Goal: Information Seeking & Learning: Find specific fact

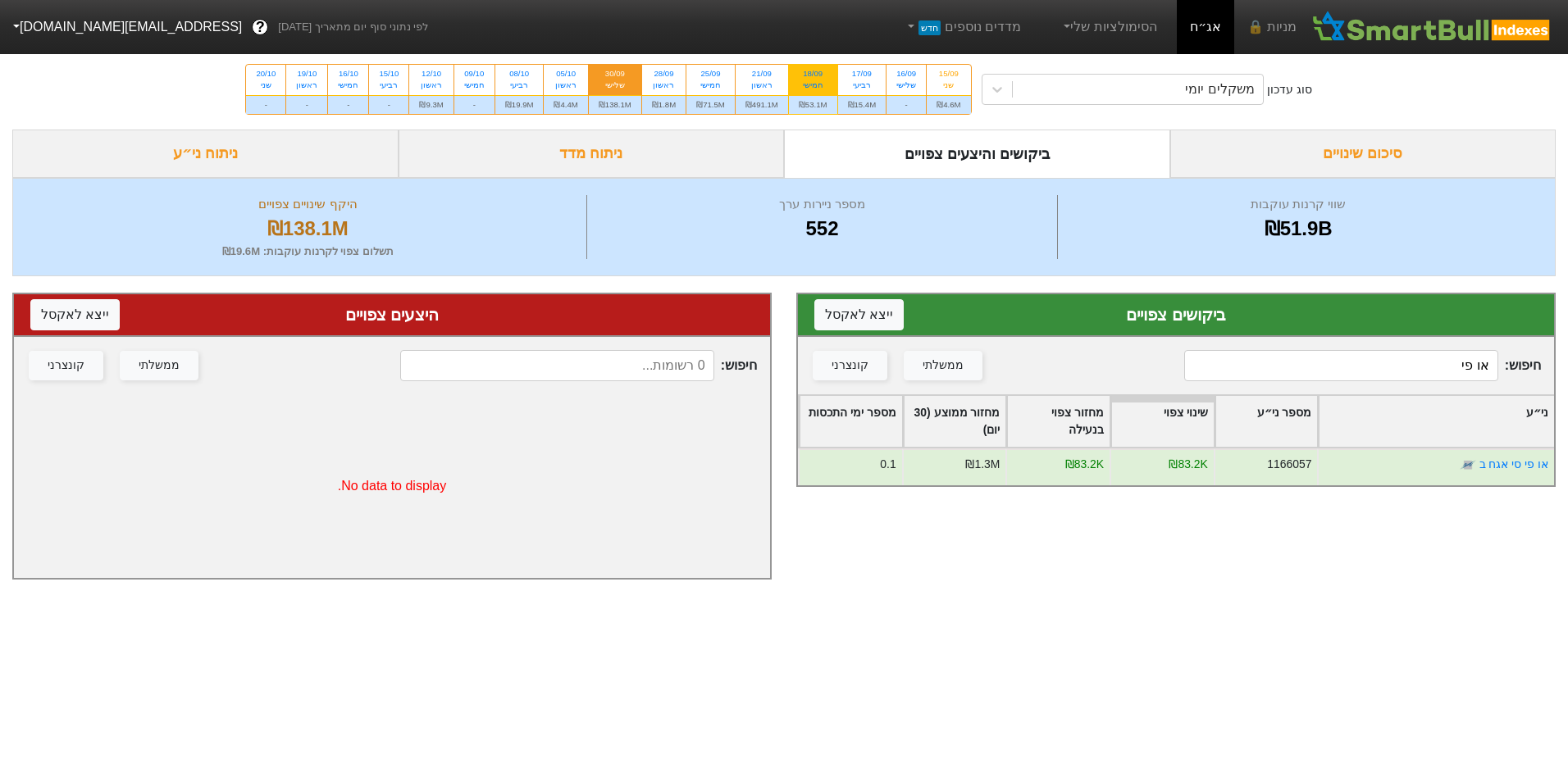
click at [817, 96] on div "₪53.1M" at bounding box center [814, 104] width 48 height 19
click at [813, 75] on input "18/09 חמישי ₪53.1M" at bounding box center [807, 70] width 10 height 10
radio input "true"
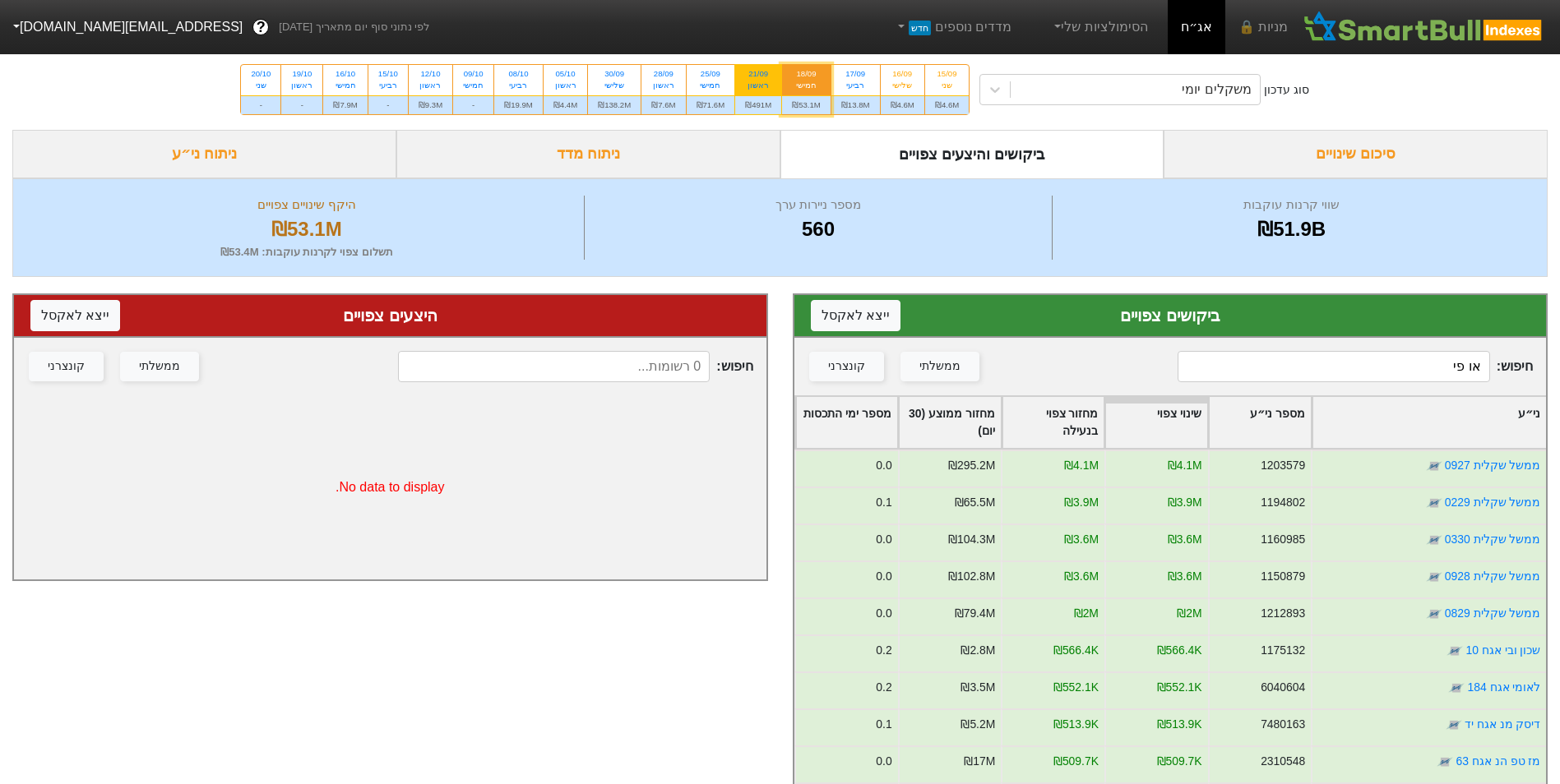
click at [770, 102] on div "₪491M" at bounding box center [758, 104] width 46 height 19
click at [758, 76] on input "21/09 ראשון ₪491M" at bounding box center [752, 70] width 10 height 10
radio input "true"
click at [1052, 105] on div "סוג עדכון משקלים יומי 15/09 שני ₪4.6M 16/09 שלישי ₪4.6M 17/09 רביעי ₪13.8M 18/0…" at bounding box center [780, 89] width 1560 height 80
click at [999, 82] on icon at bounding box center [995, 89] width 17 height 17
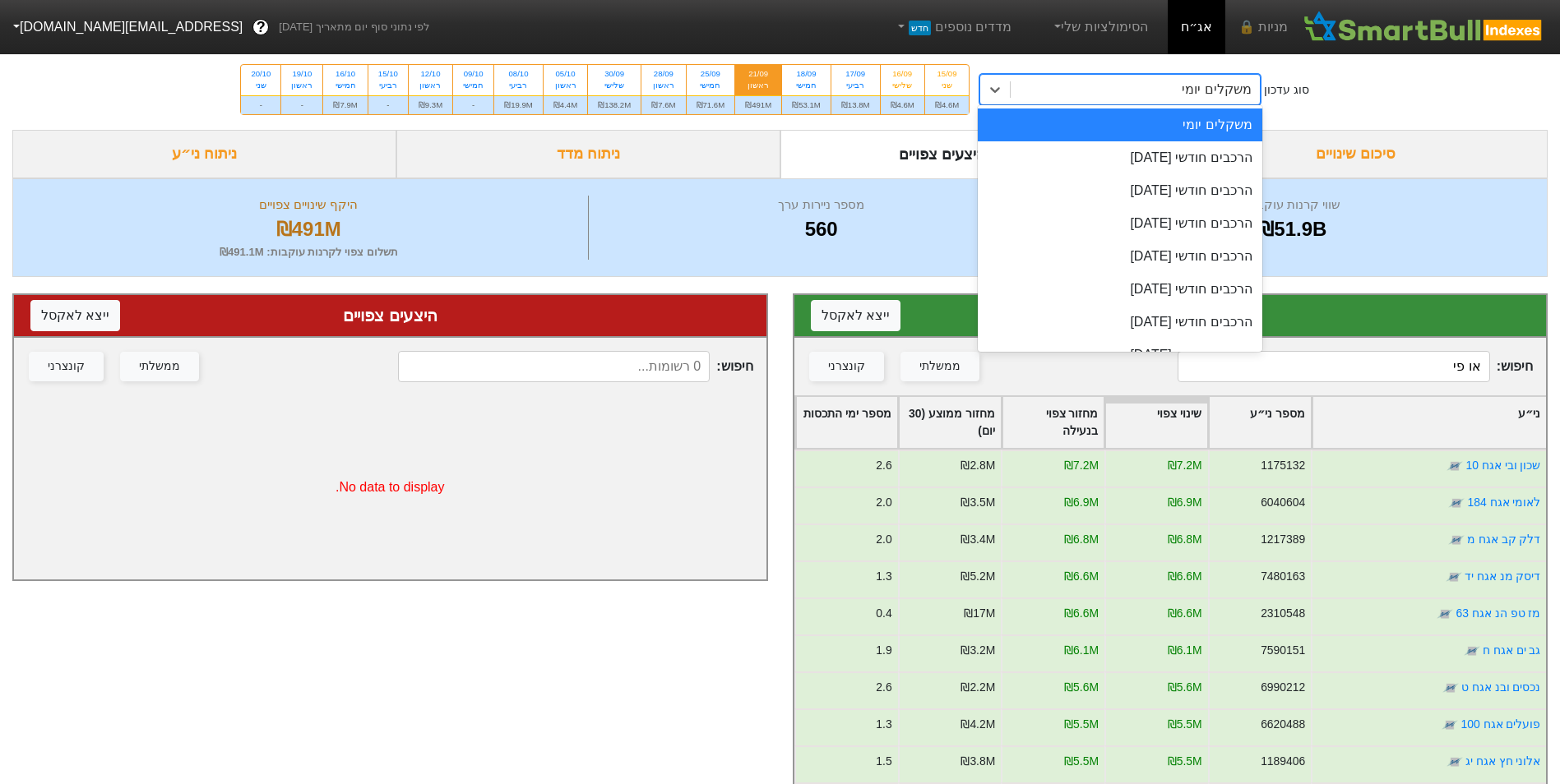
click at [1045, 128] on div "משקלים יומי" at bounding box center [1120, 124] width 283 height 33
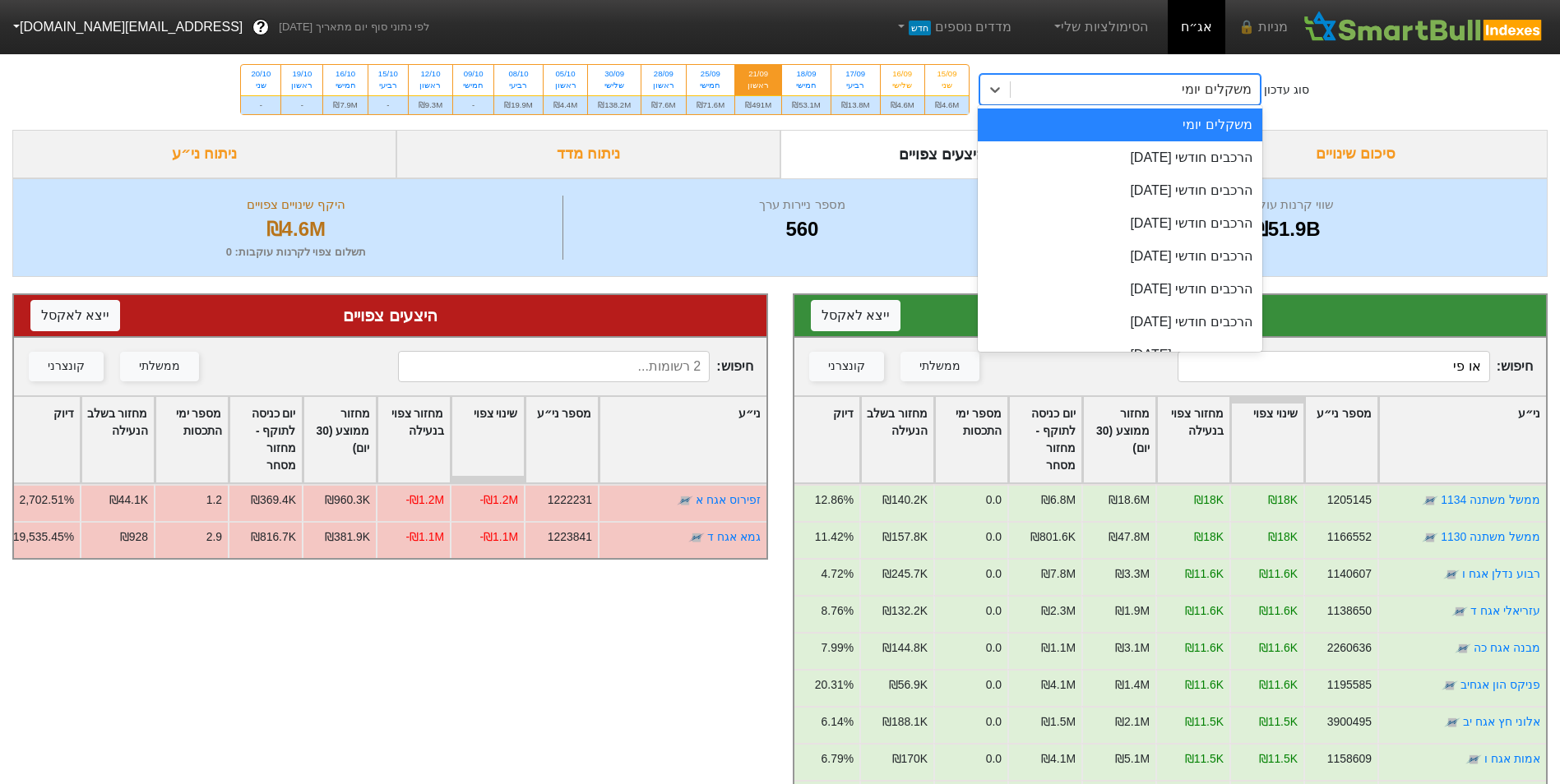
drag, startPoint x: 1067, startPoint y: 82, endPoint x: 1067, endPoint y: 92, distance: 10.0
click at [1067, 85] on div "משקלים יומי" at bounding box center [1135, 89] width 248 height 30
click at [1087, 145] on div "הרכבים חודשי [DATE]" at bounding box center [1120, 158] width 283 height 33
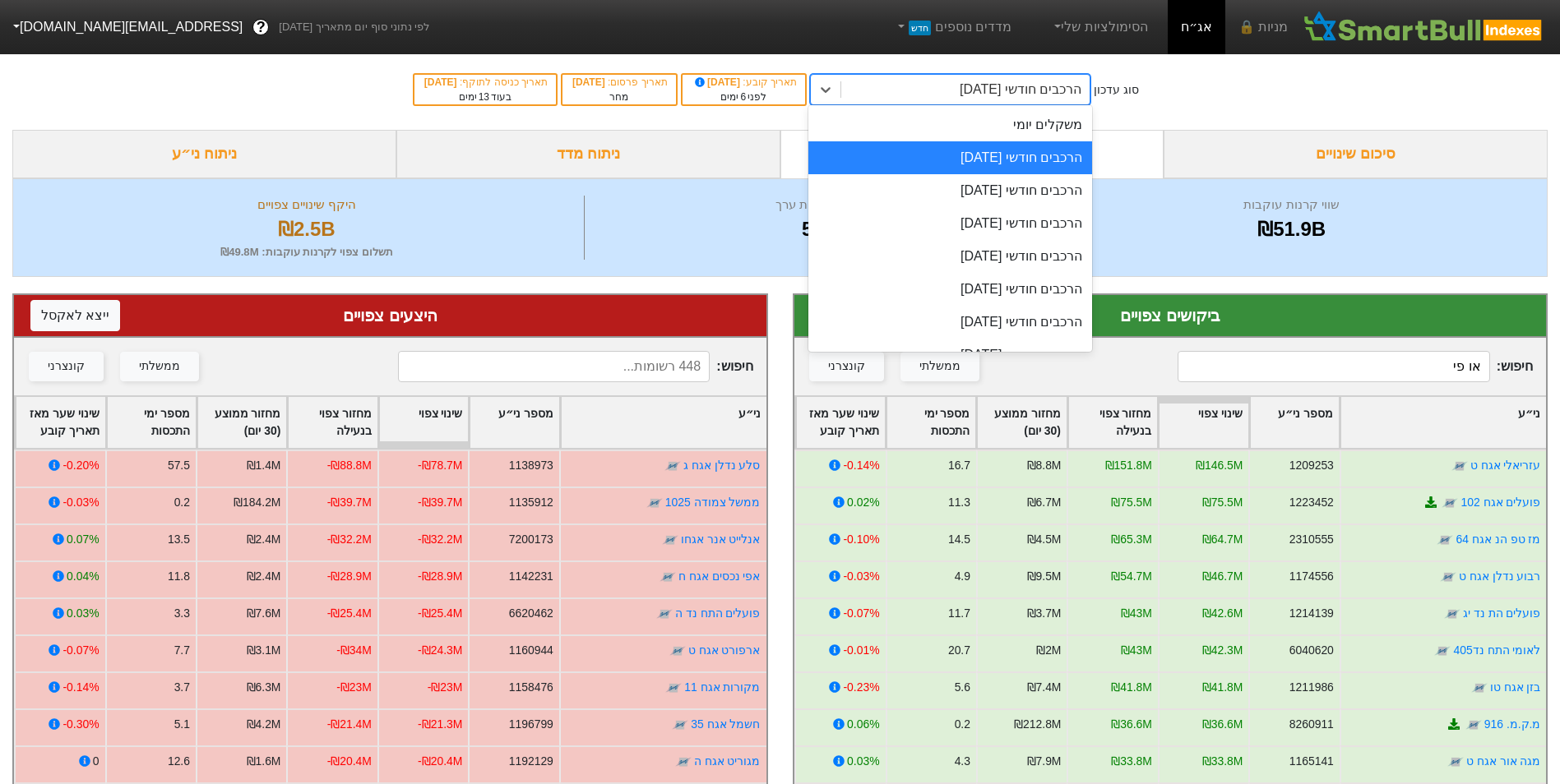
click at [1059, 87] on div "הרכבים חודשי [DATE]" at bounding box center [1020, 89] width 122 height 20
click at [1033, 160] on div "הרכבים חודשי [DATE]" at bounding box center [950, 158] width 283 height 33
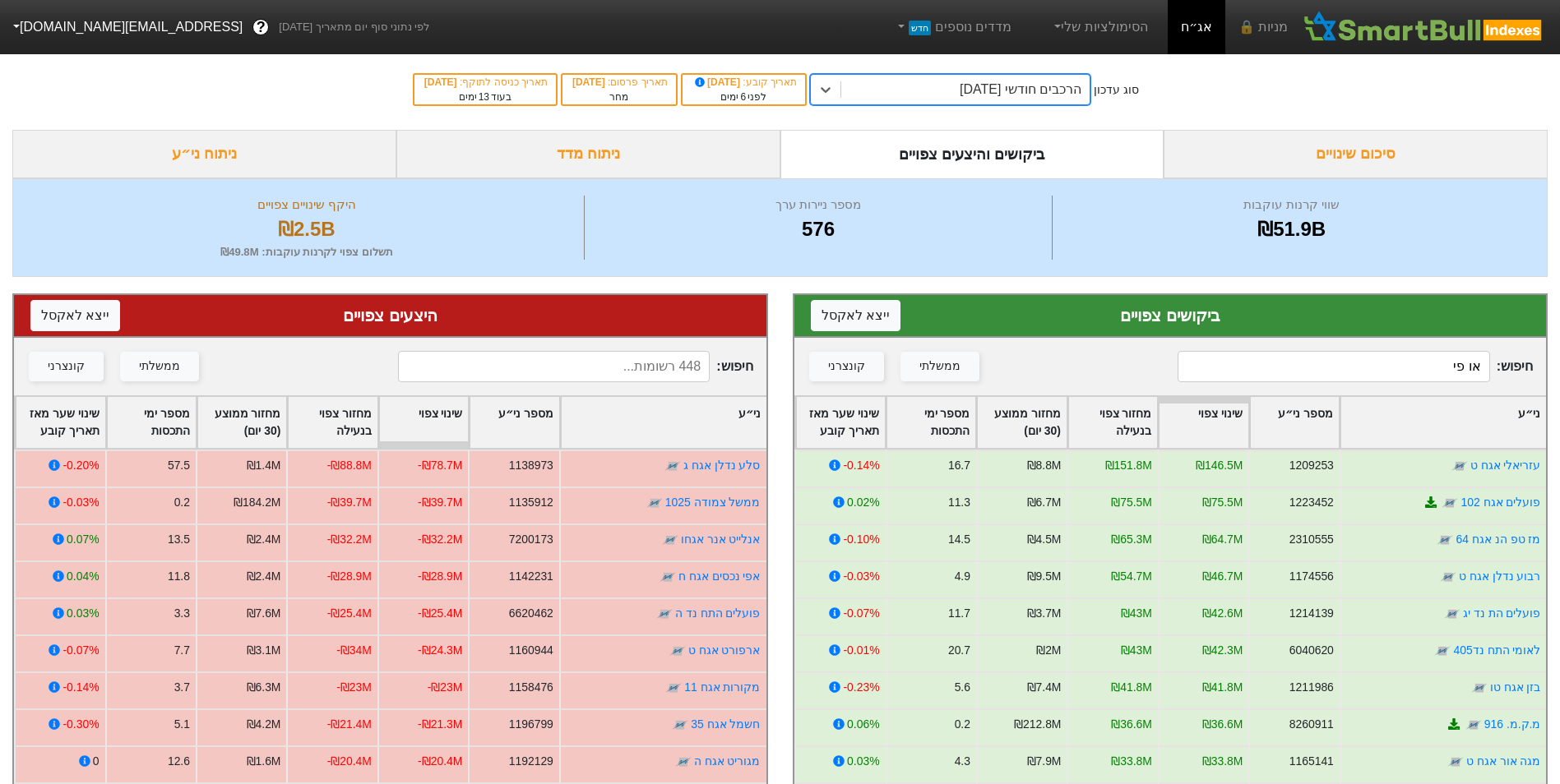
click at [1431, 358] on input "או פי" at bounding box center [1333, 367] width 311 height 32
click at [1433, 358] on input "או פי" at bounding box center [1333, 367] width 311 height 32
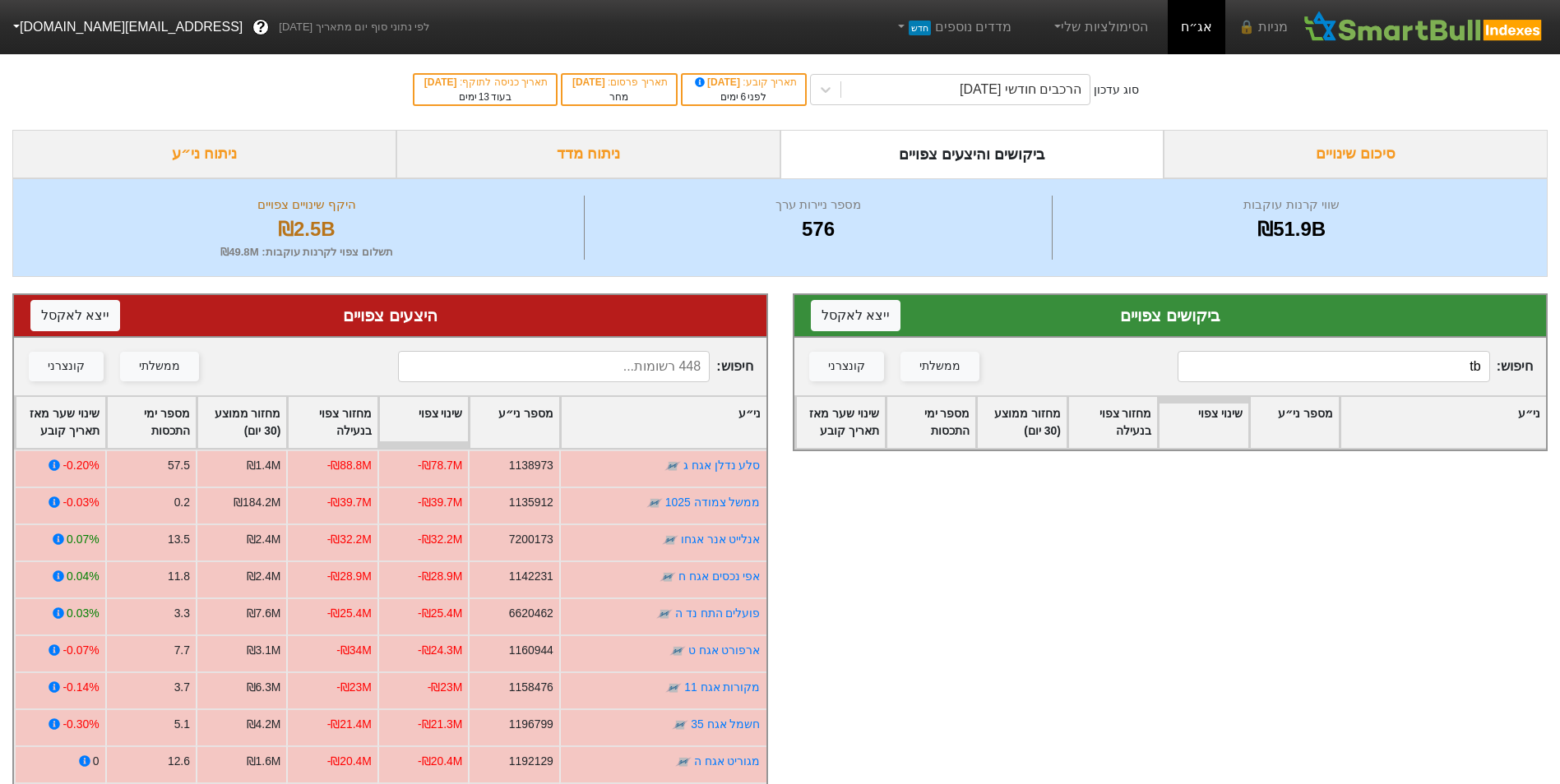
type input "t"
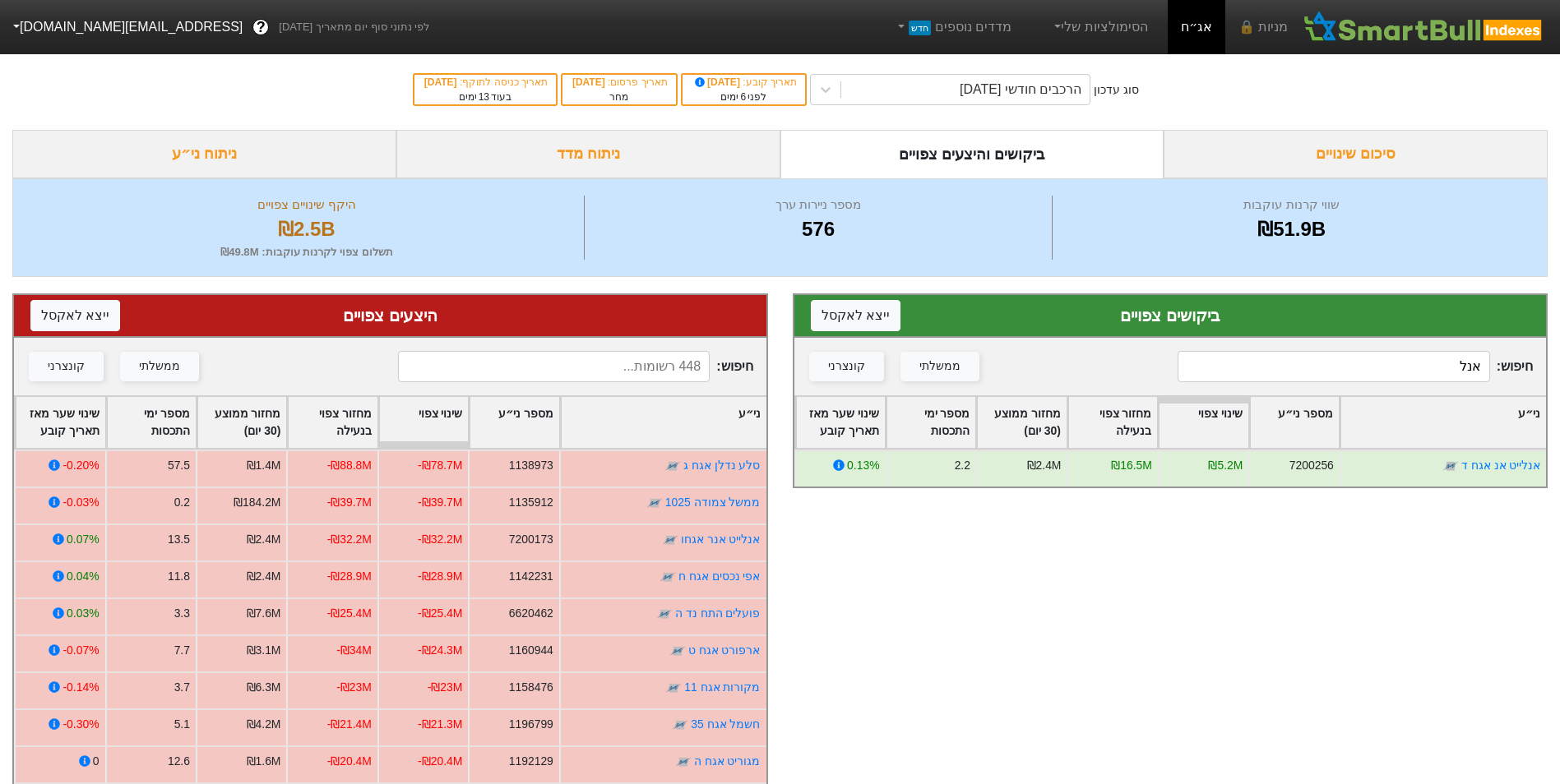
type input "אנל"
click at [658, 351] on div "חיפוש : ממשלתי קונצרני" at bounding box center [390, 367] width 752 height 58
click at [657, 371] on input at bounding box center [554, 367] width 311 height 32
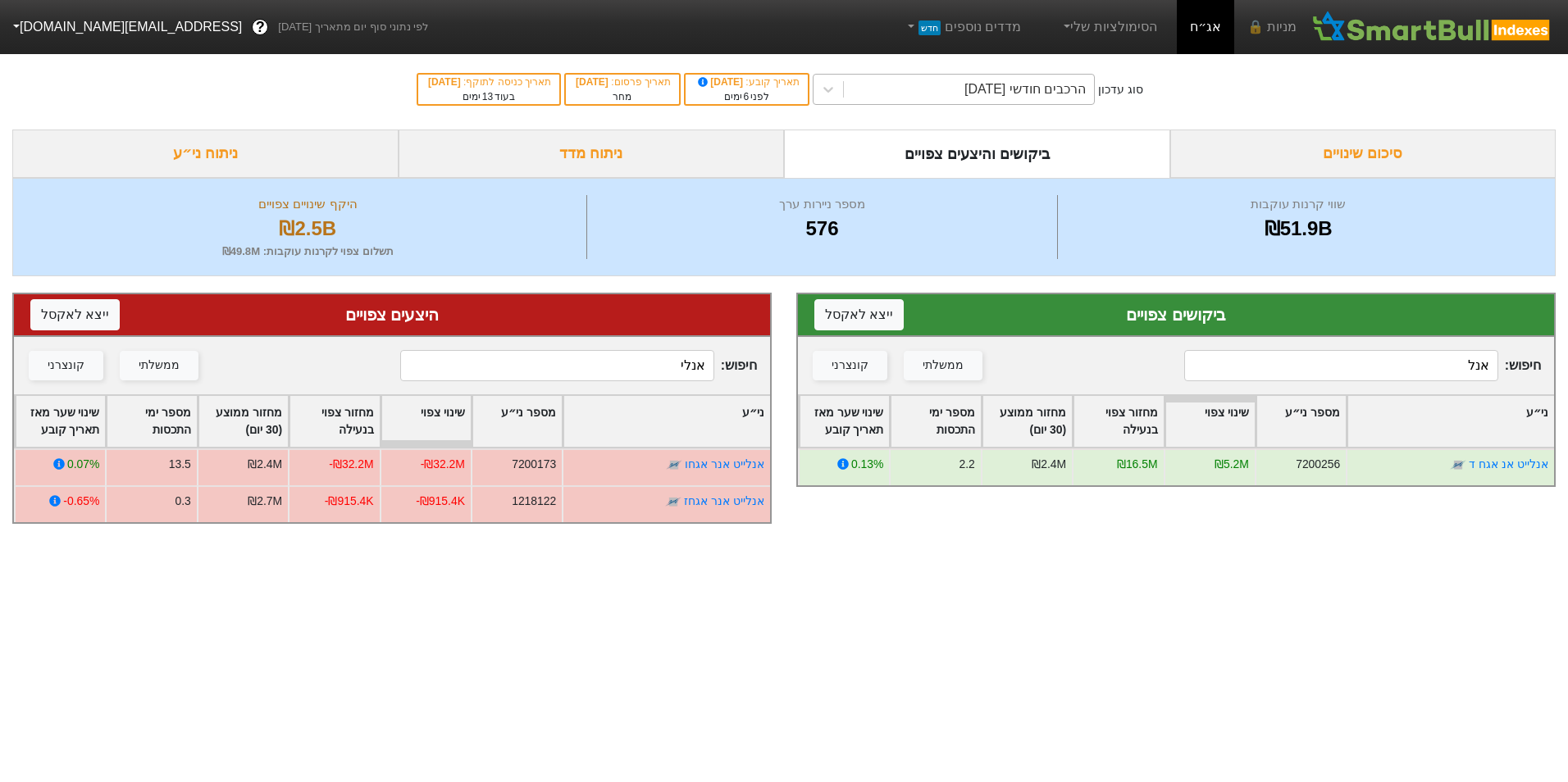
type input "אנלי"
click at [1021, 101] on div "הרכבים חודשי [DATE]" at bounding box center [969, 89] width 250 height 30
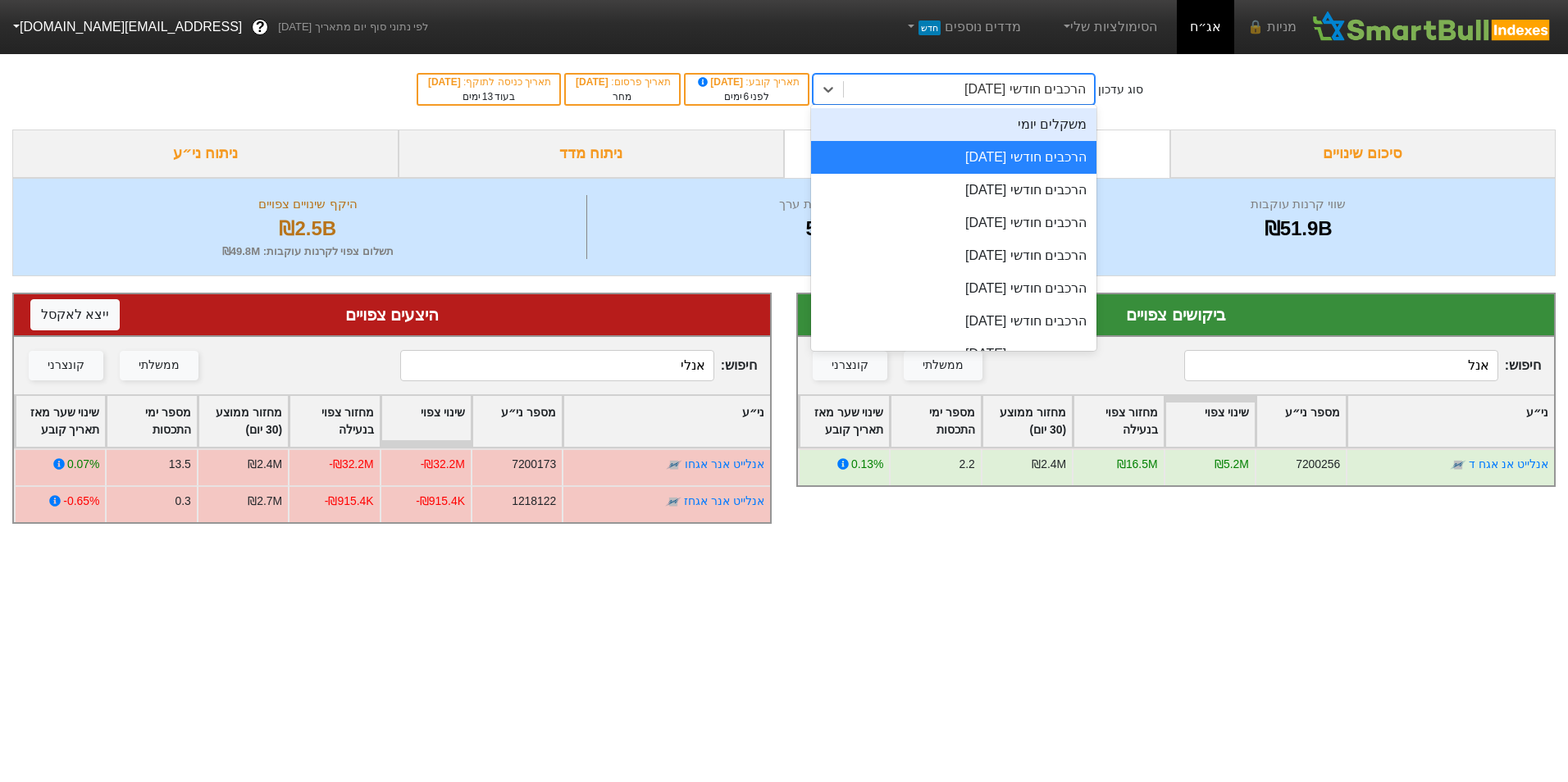
drag, startPoint x: 790, startPoint y: 99, endPoint x: 968, endPoint y: 95, distance: 178.0
click at [791, 99] on div "לפני 6 ימים" at bounding box center [747, 97] width 106 height 15
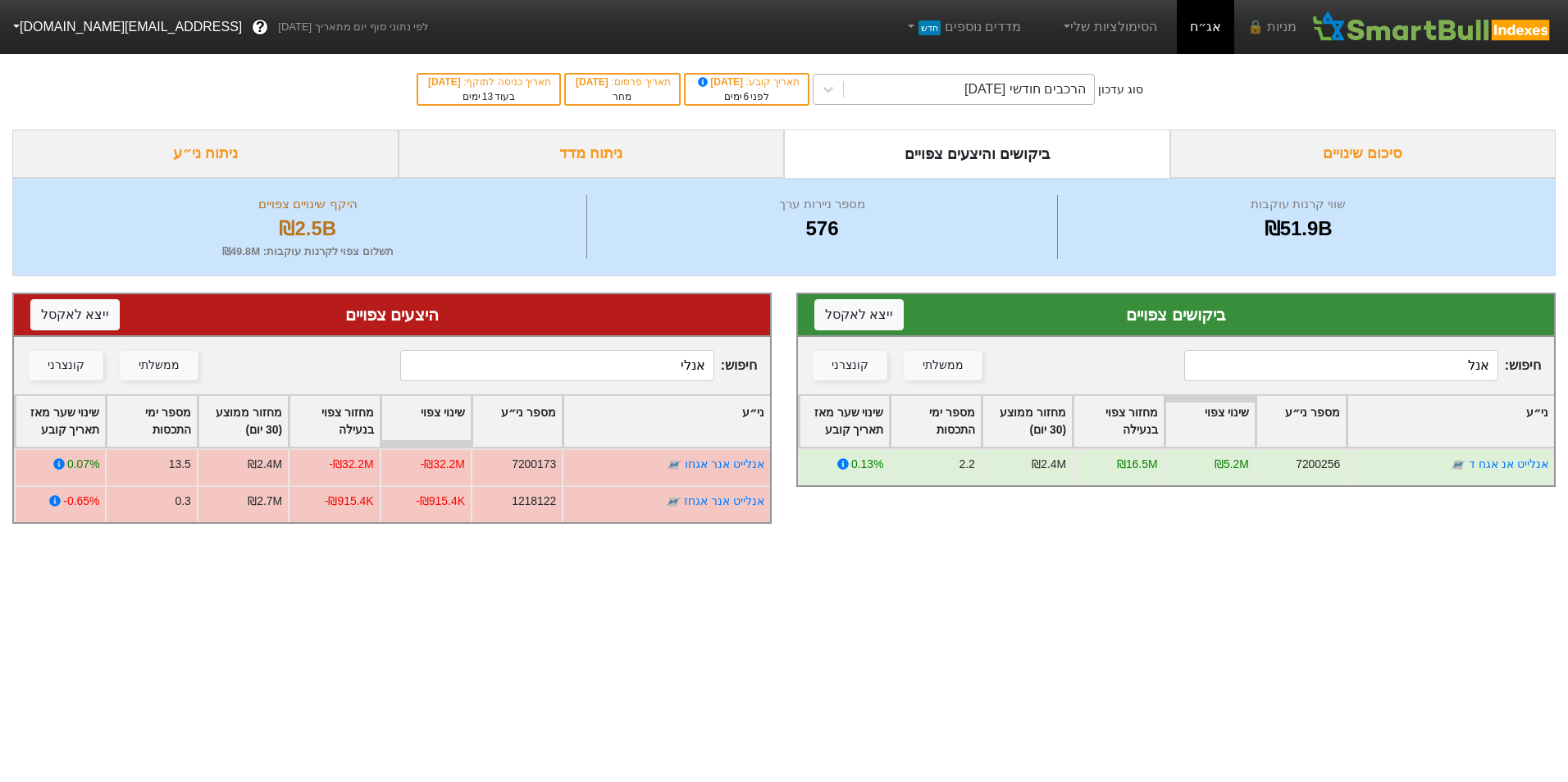
click at [978, 97] on div "הרכבים חודשי [DATE]" at bounding box center [1025, 89] width 122 height 20
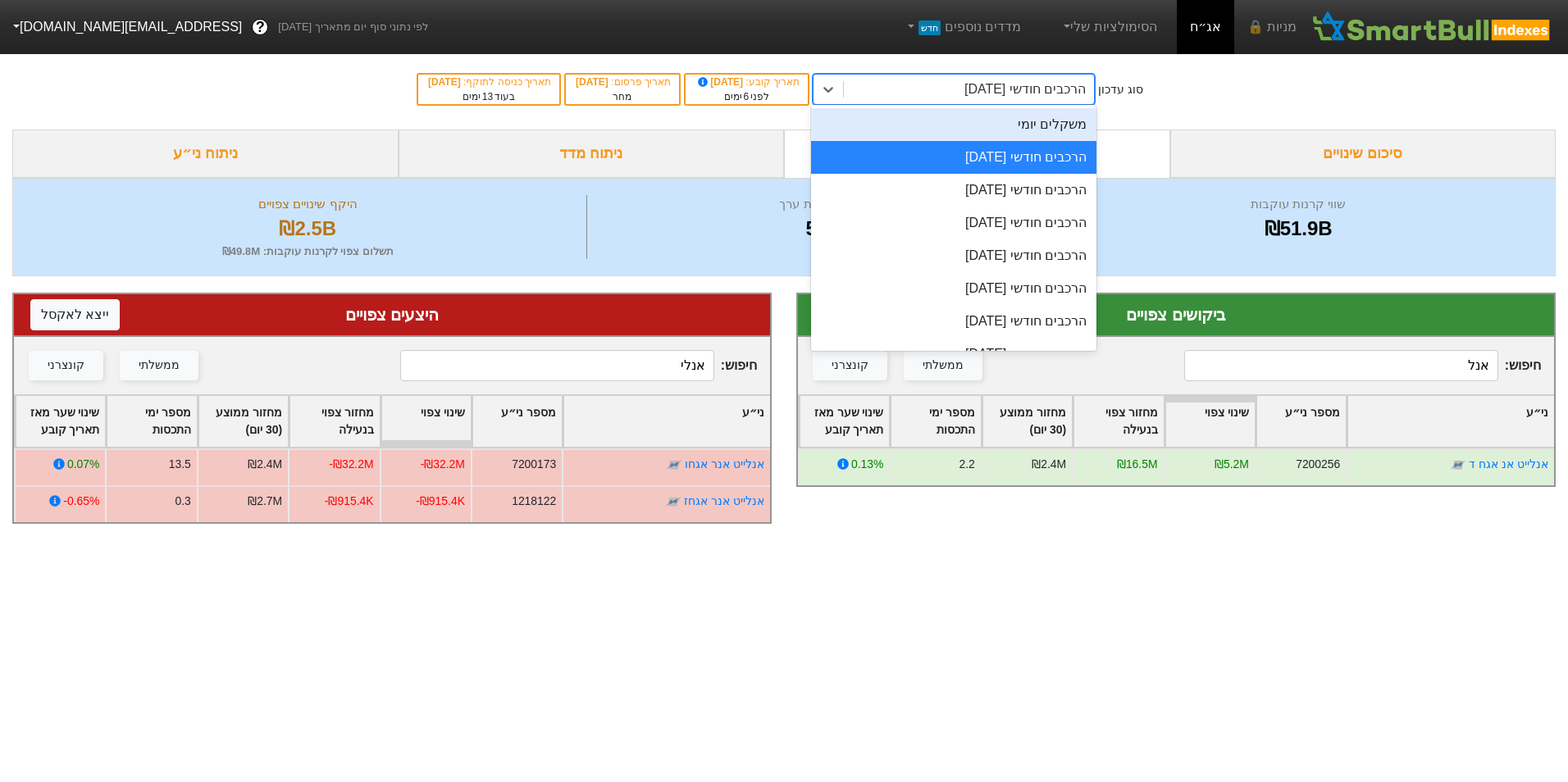
click at [981, 134] on div "משקלים יומי" at bounding box center [953, 124] width 286 height 33
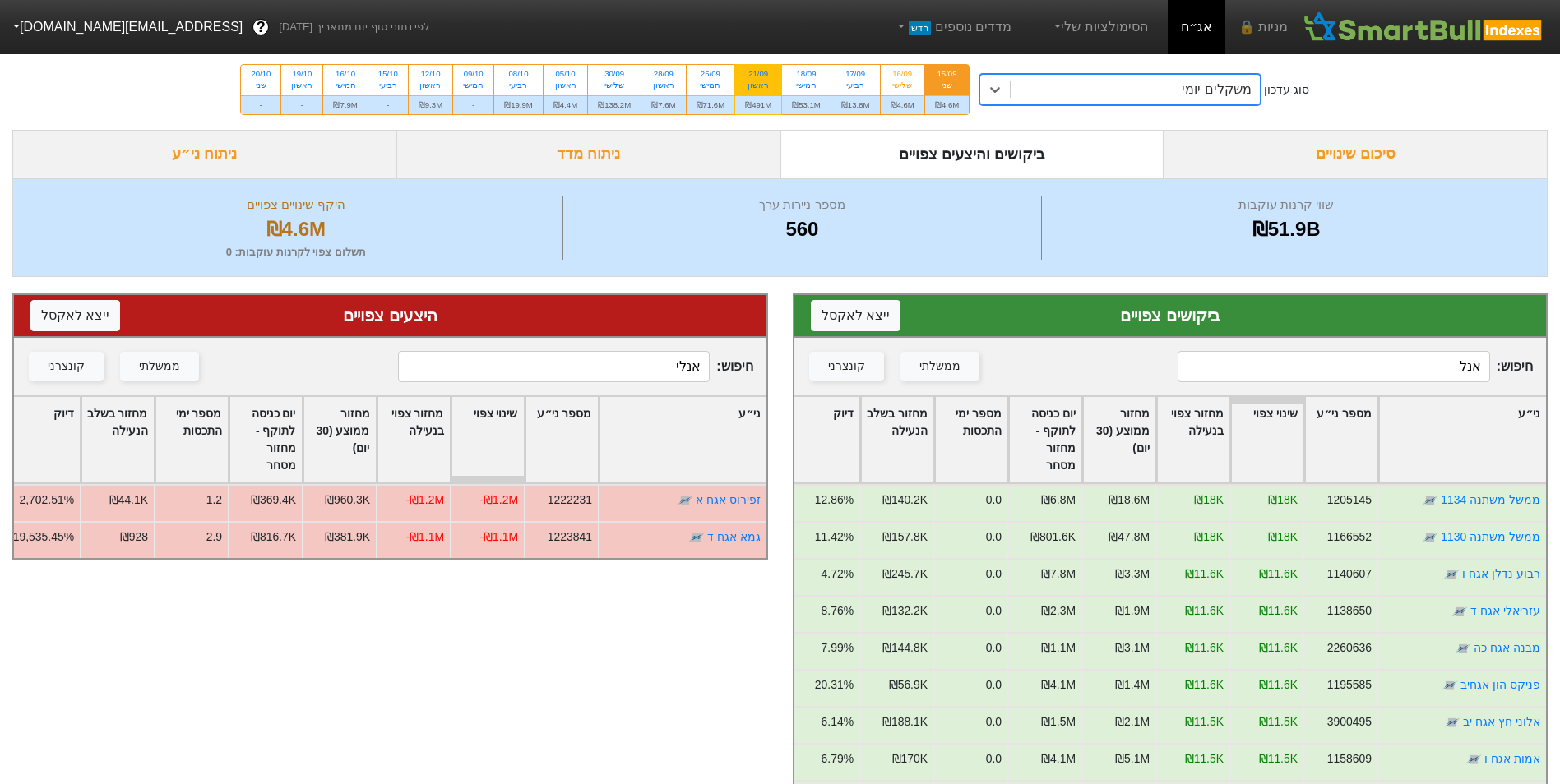
click at [763, 88] on div "ראשון" at bounding box center [758, 86] width 26 height 11
click at [758, 76] on input "21/09 ראשון ₪491M" at bounding box center [752, 70] width 10 height 10
radio input "true"
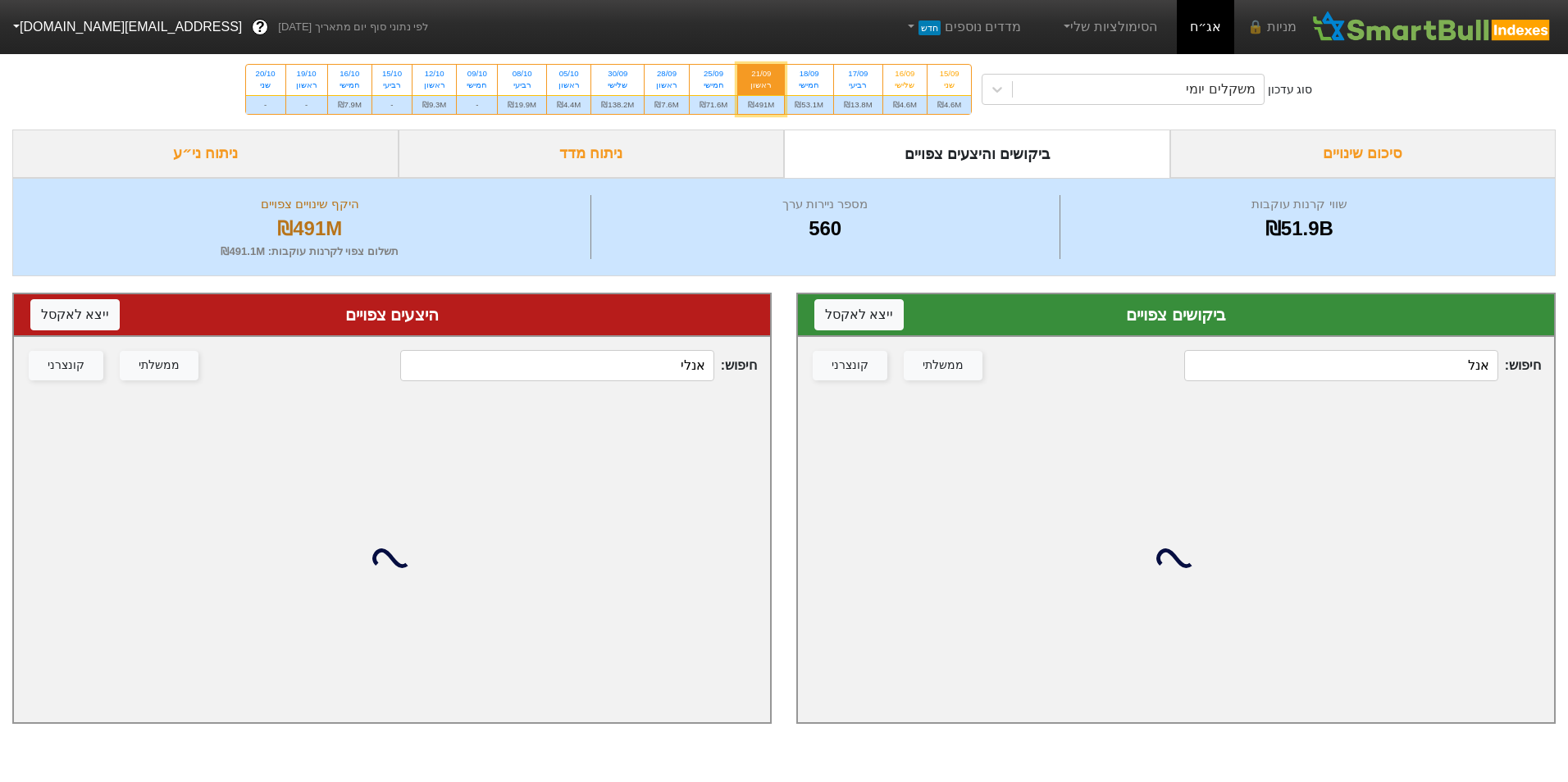
click at [1301, 378] on input "אנל" at bounding box center [1341, 366] width 313 height 32
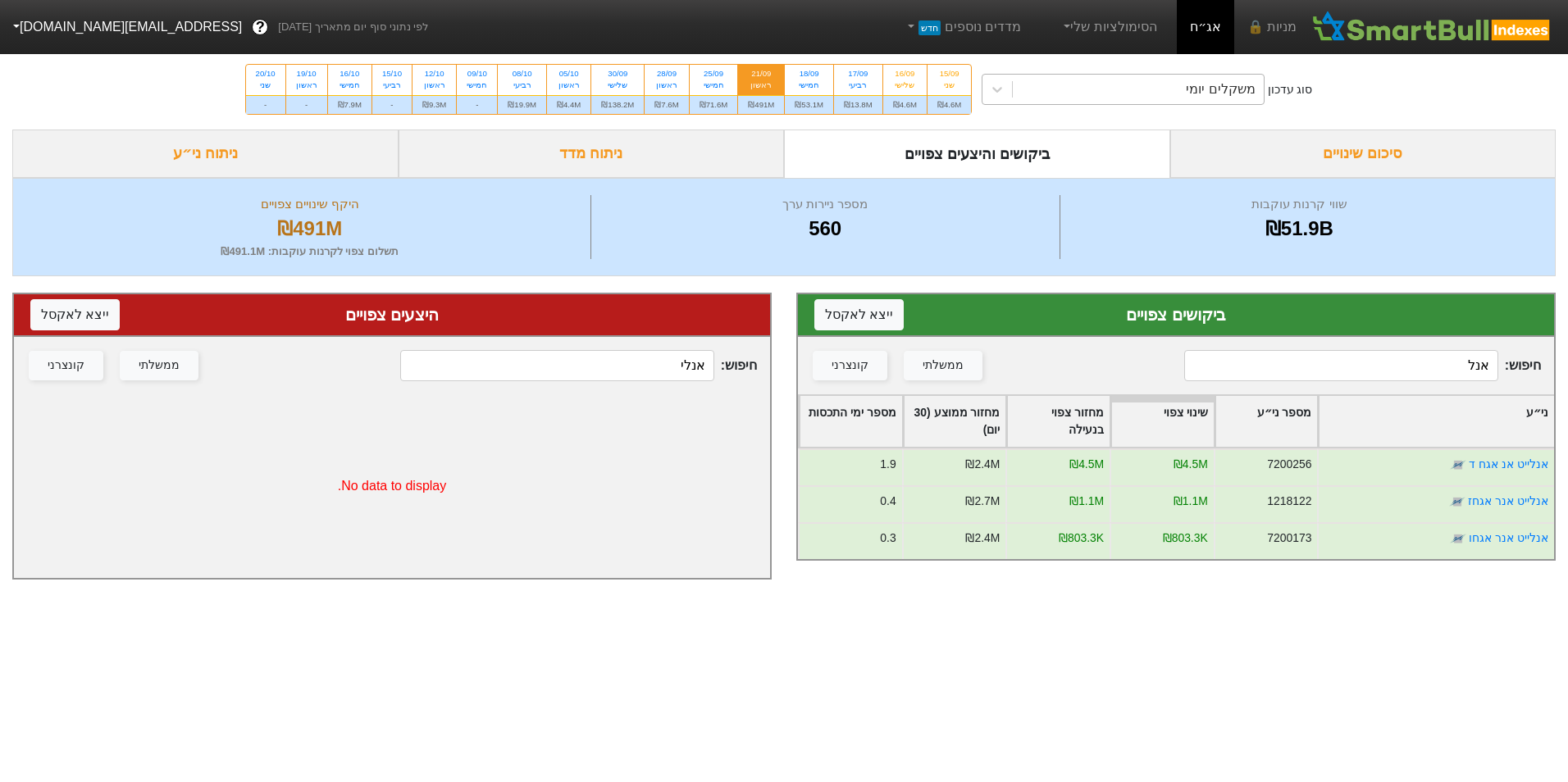
click at [1116, 81] on div "משקלים יומי" at bounding box center [1137, 89] width 250 height 30
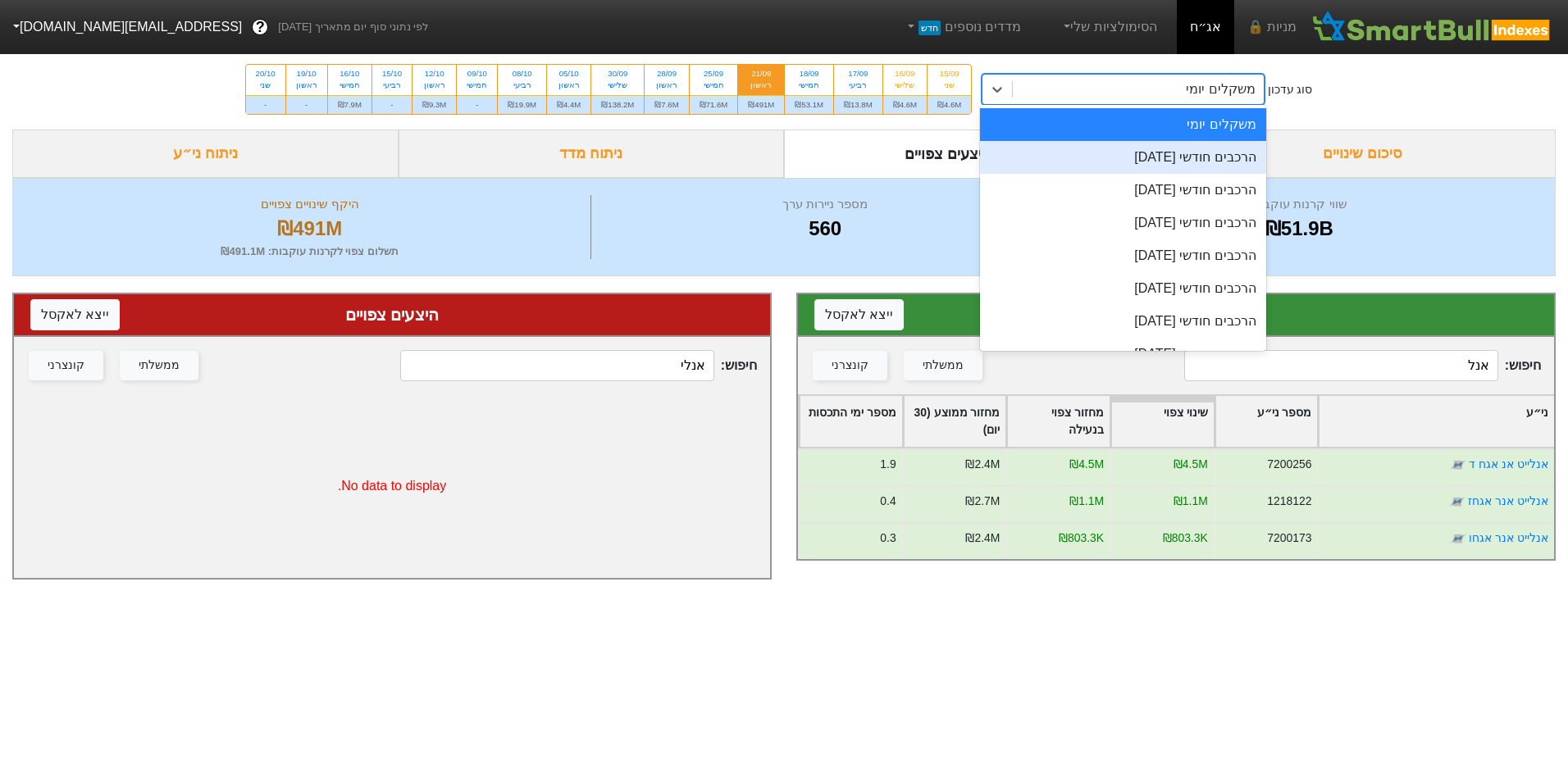
click at [1104, 149] on div "הרכבים חודשי [DATE]" at bounding box center [1123, 157] width 286 height 33
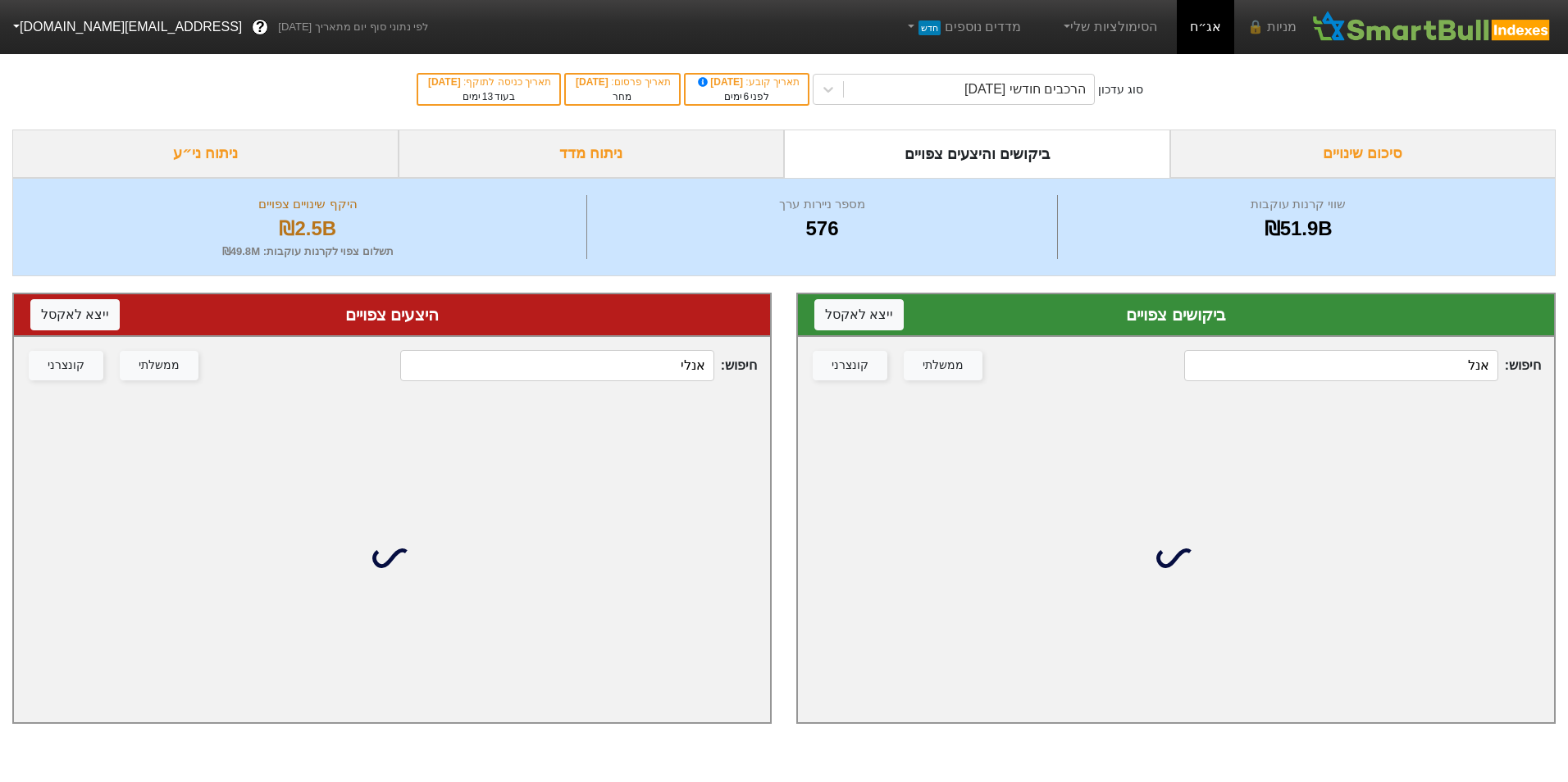
click at [1321, 365] on input "אנל" at bounding box center [1341, 366] width 313 height 32
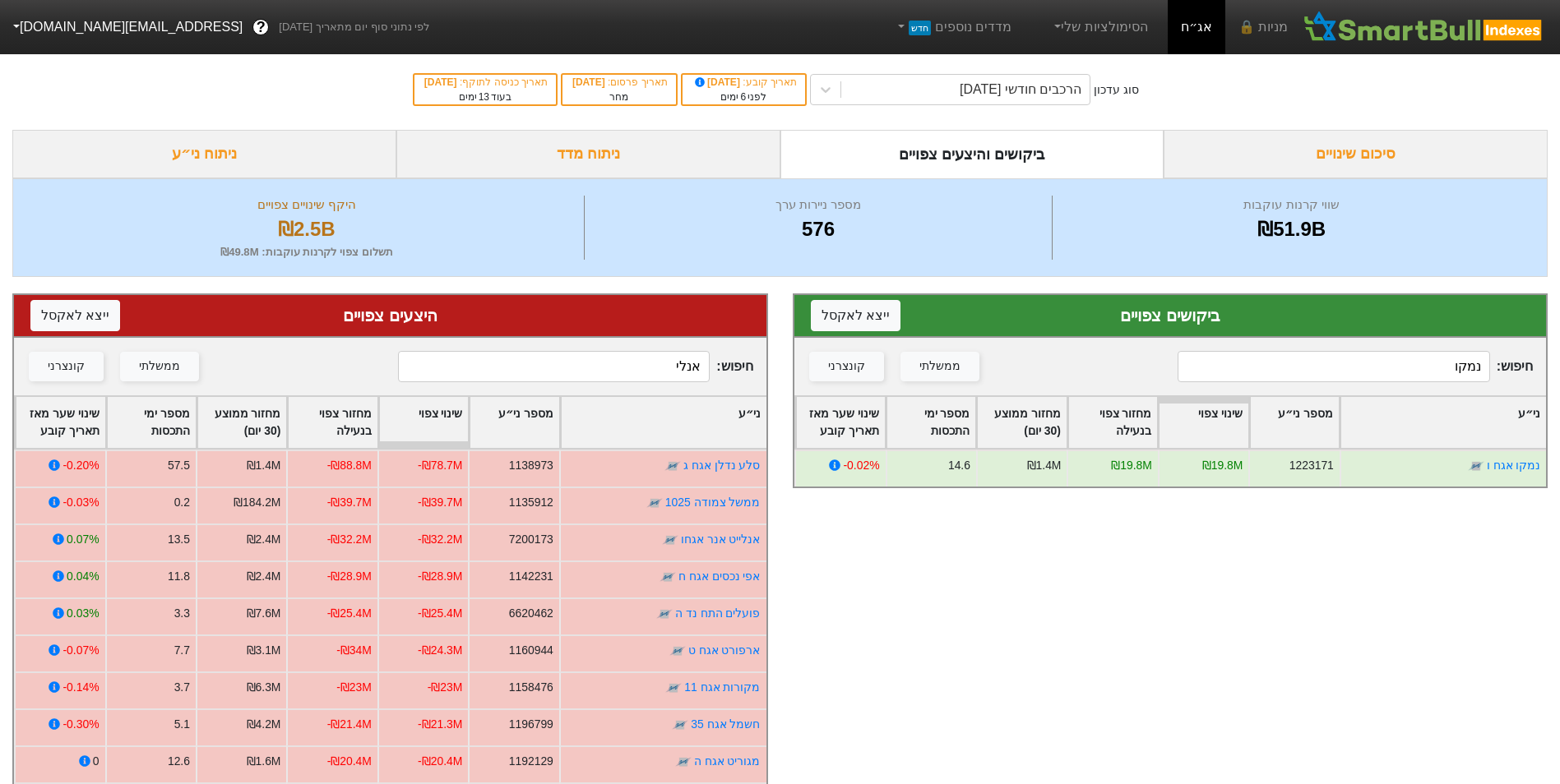
type input "נמקו"
click at [626, 376] on input "אנלי" at bounding box center [554, 367] width 311 height 32
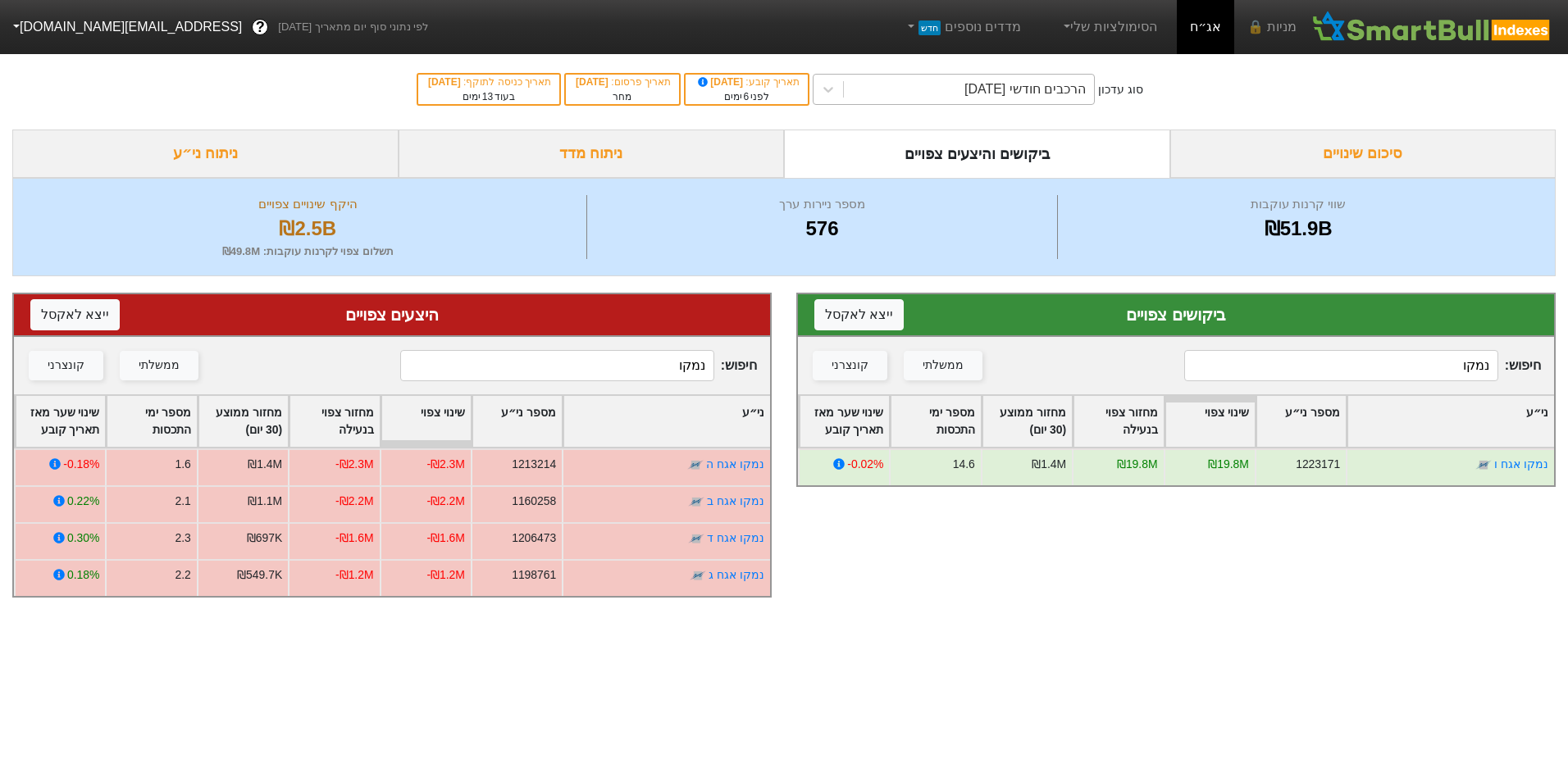
type input "נמקו"
click at [1023, 88] on div "הרכבים חודשי [DATE]" at bounding box center [1025, 89] width 122 height 20
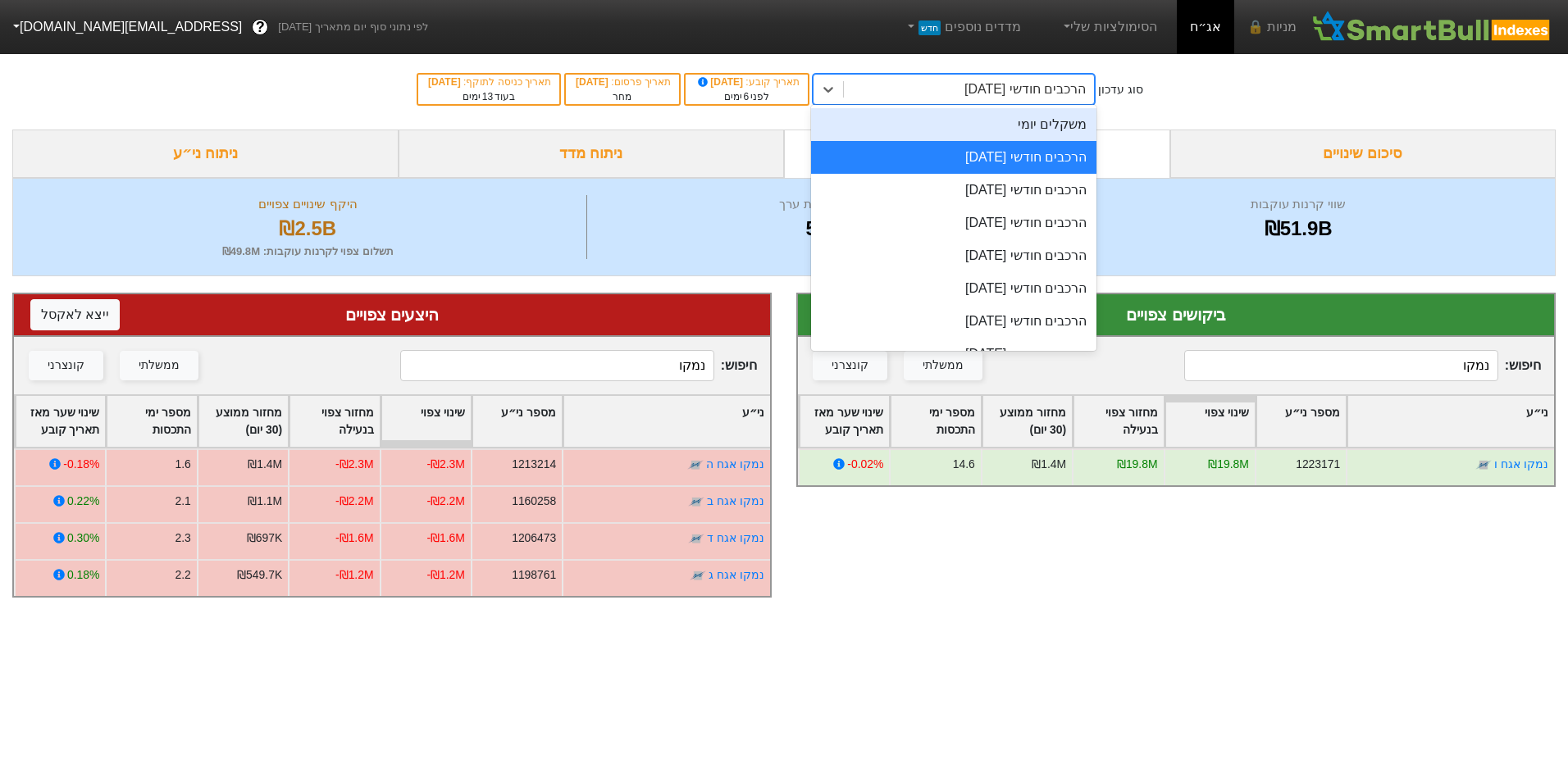
click at [1043, 124] on div "משקלים יומי" at bounding box center [953, 124] width 286 height 33
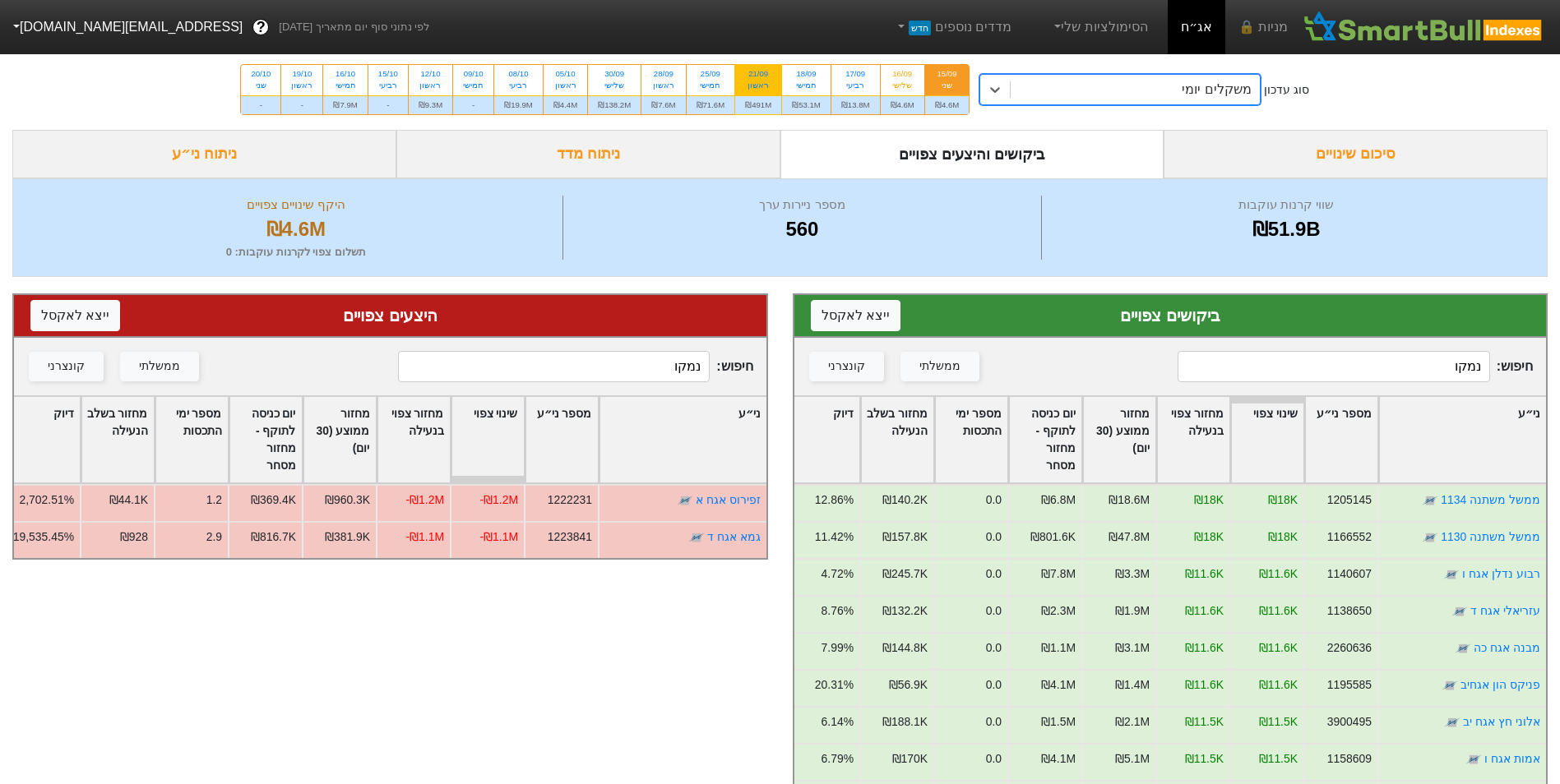
click at [751, 85] on div "ראשון" at bounding box center [758, 86] width 26 height 11
click at [751, 76] on input "21/09 ראשון ₪491M" at bounding box center [752, 70] width 10 height 10
radio input "true"
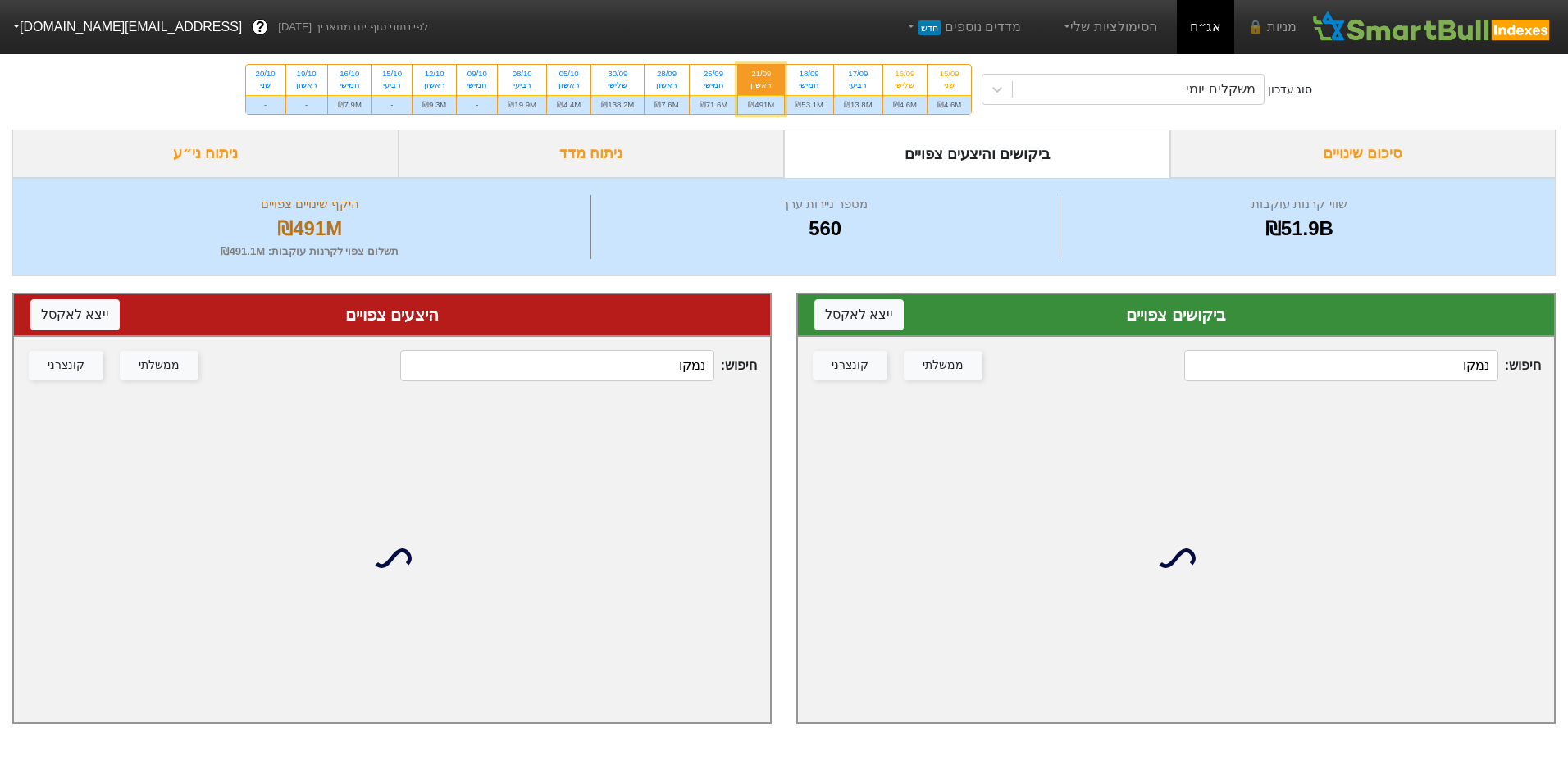
click at [1282, 346] on div "חיפוש : נמקו ממשלתי קונצרני" at bounding box center [1176, 366] width 756 height 58
click at [1287, 355] on input "נמקו" at bounding box center [1341, 366] width 313 height 32
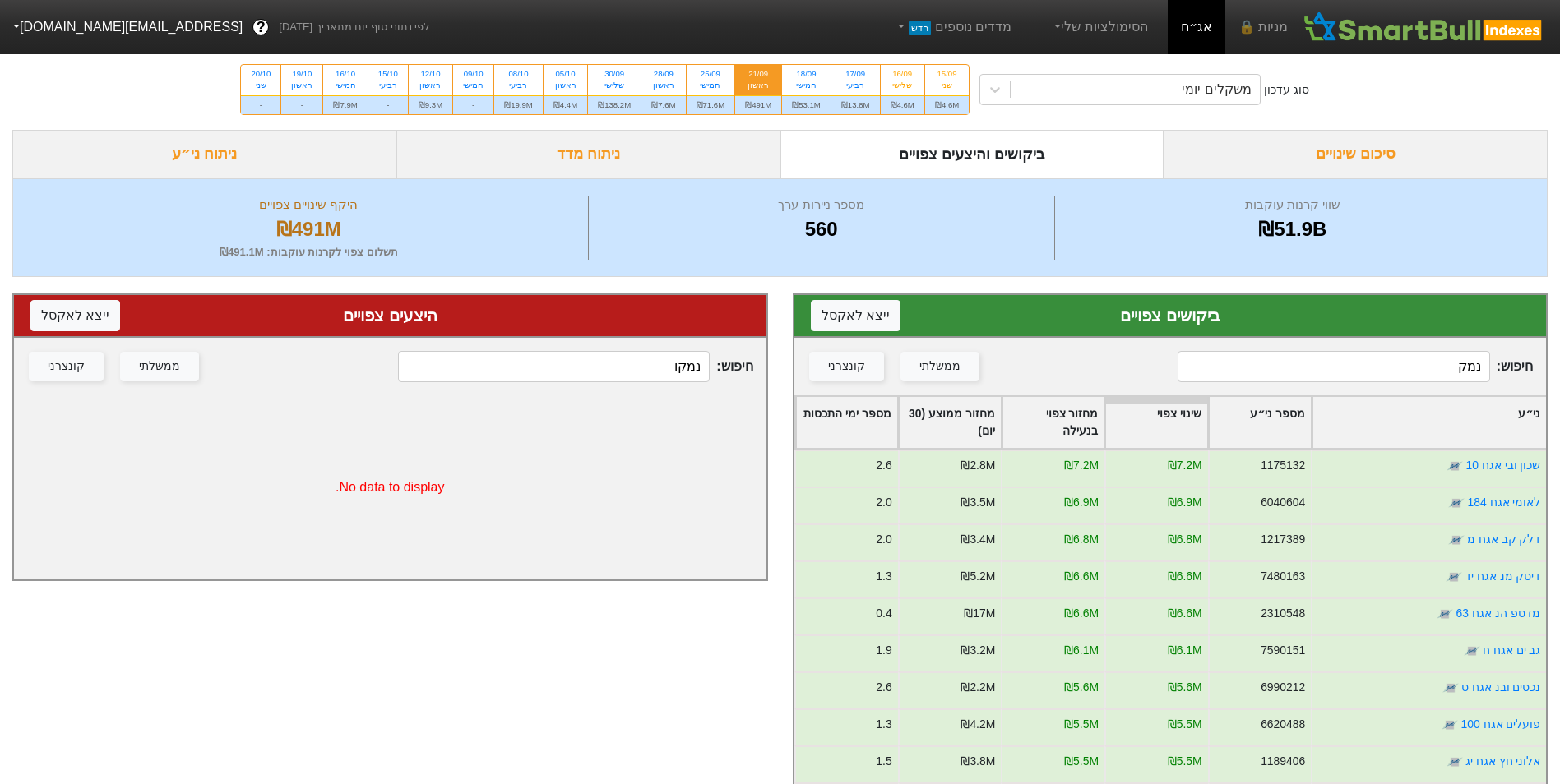
type input "נמקו"
